Goal: Task Accomplishment & Management: Manage account settings

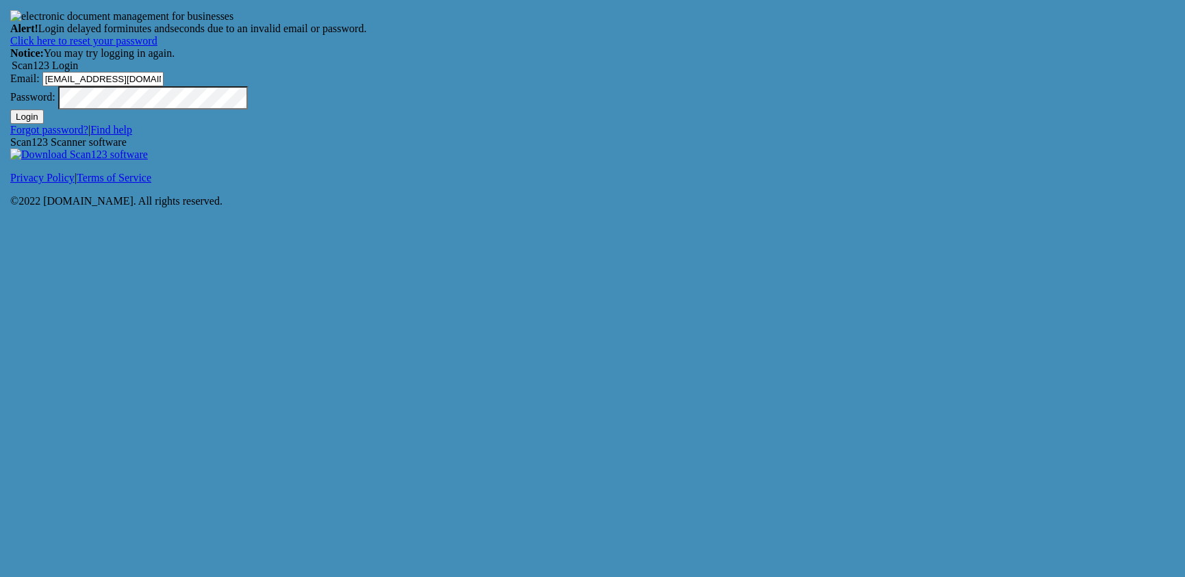
click at [44, 124] on button "Login" at bounding box center [27, 117] width 34 height 14
click at [164, 86] on input "Email:" at bounding box center [102, 79] width 121 height 14
type input "[EMAIL_ADDRESS][DOMAIN_NAME]"
click at [44, 124] on button "Login" at bounding box center [27, 117] width 34 height 14
